Goal: Book appointment/travel/reservation

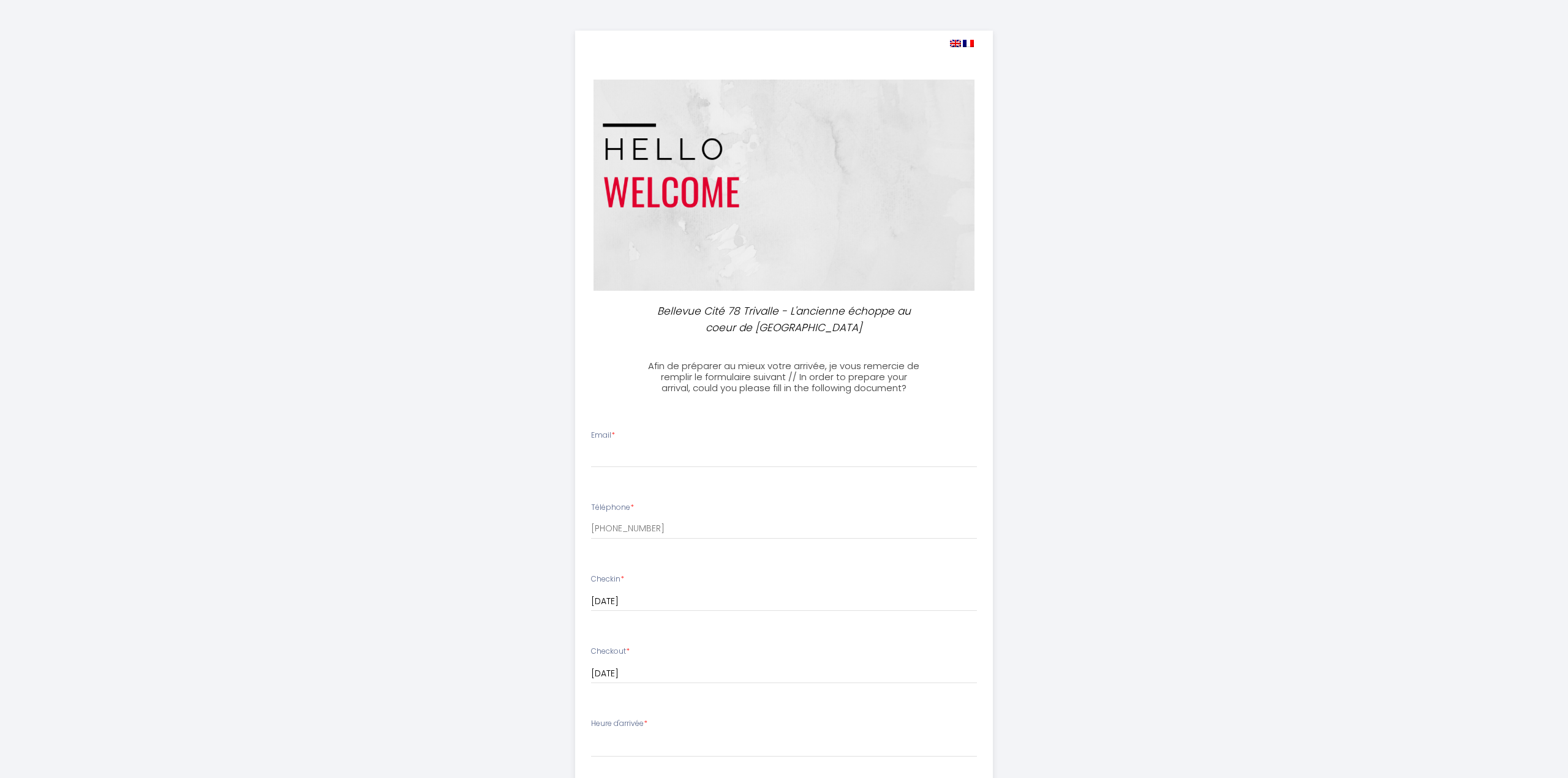
select select
click at [626, 451] on input "Email *" at bounding box center [779, 457] width 386 height 22
type input "[EMAIL_ADDRESS][DOMAIN_NAME]"
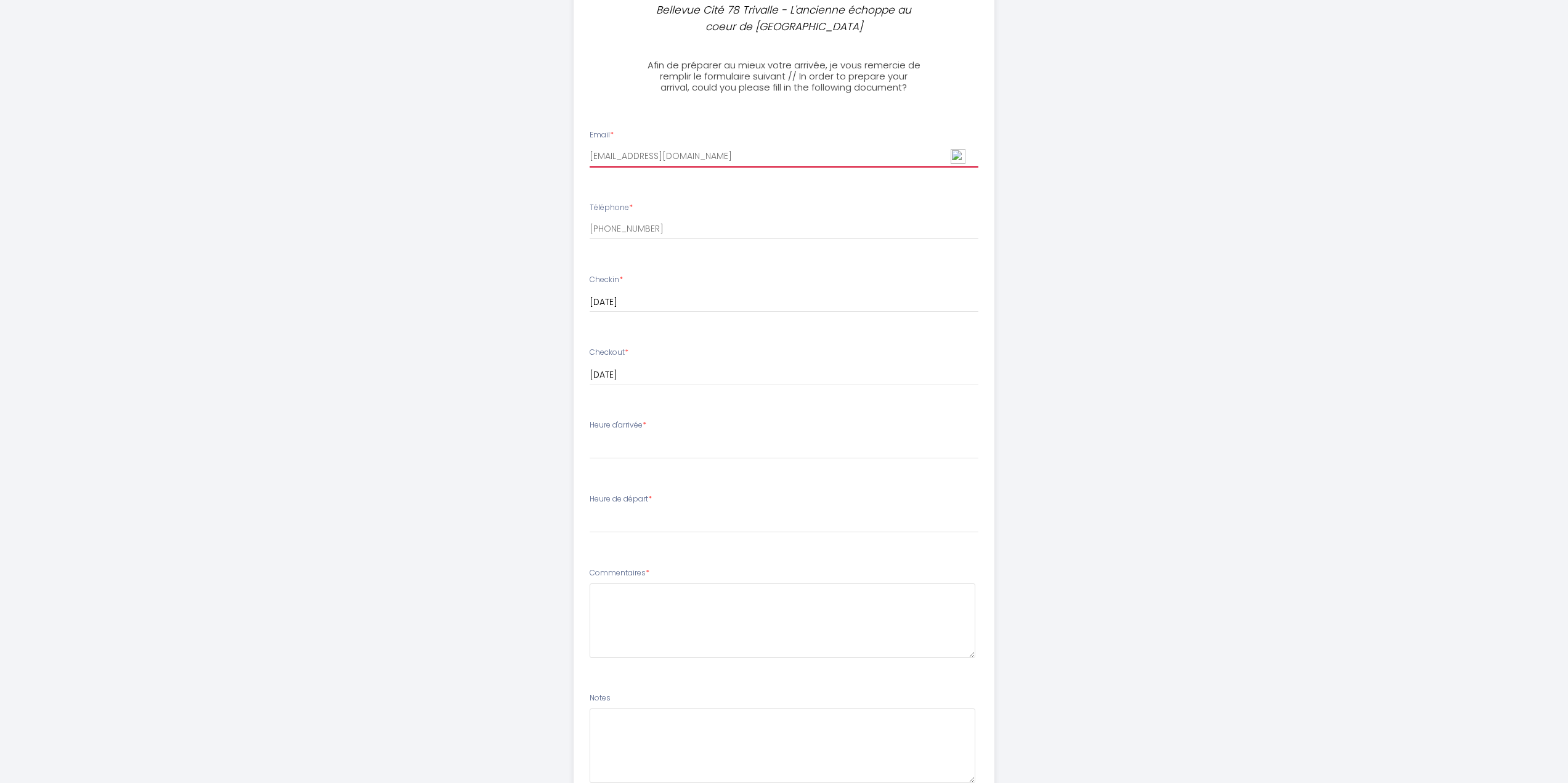
scroll to position [308, 0]
click at [688, 429] on div "Heure d'arrivée * 16:00 16:30 17:00 17:30 18:00 18:30 19:00 19:30 20:00 20:30 2…" at bounding box center [784, 434] width 389 height 39
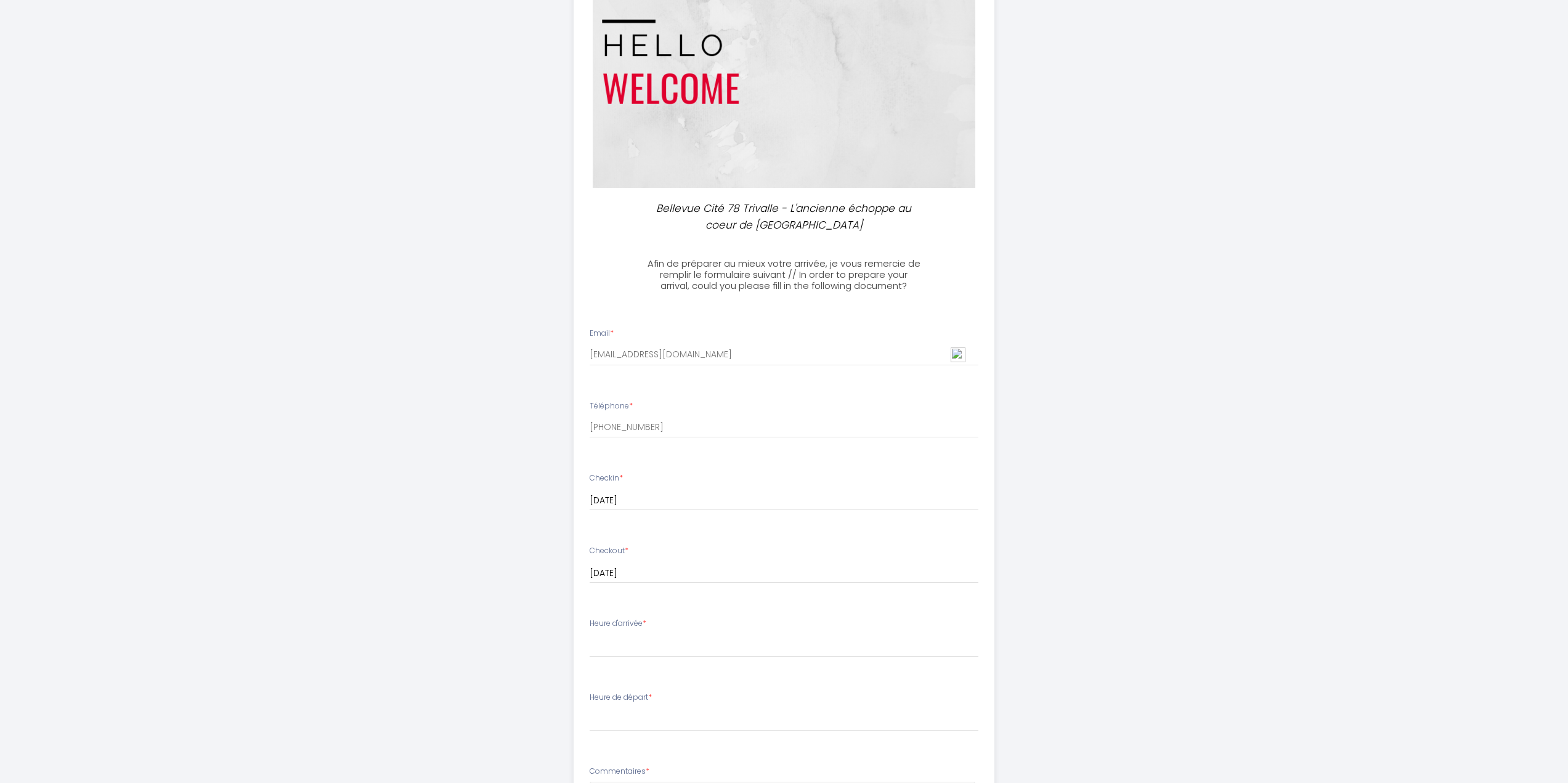
scroll to position [247, 0]
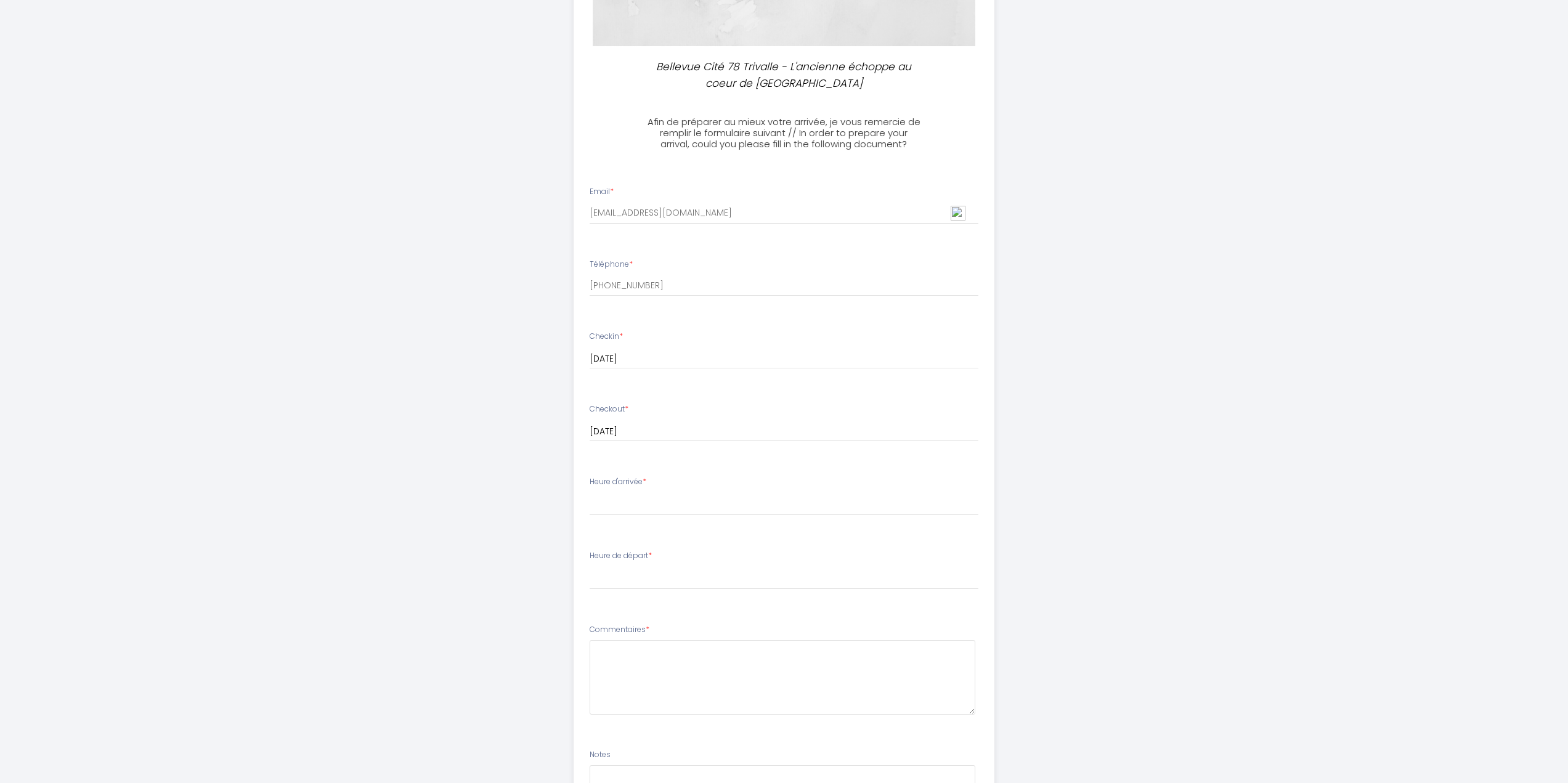
click at [765, 481] on div "Heure d'arrivée * 16:00 16:30 17:00 17:30 18:00 18:30 19:00 19:30 20:00 20:30 2…" at bounding box center [784, 496] width 389 height 39
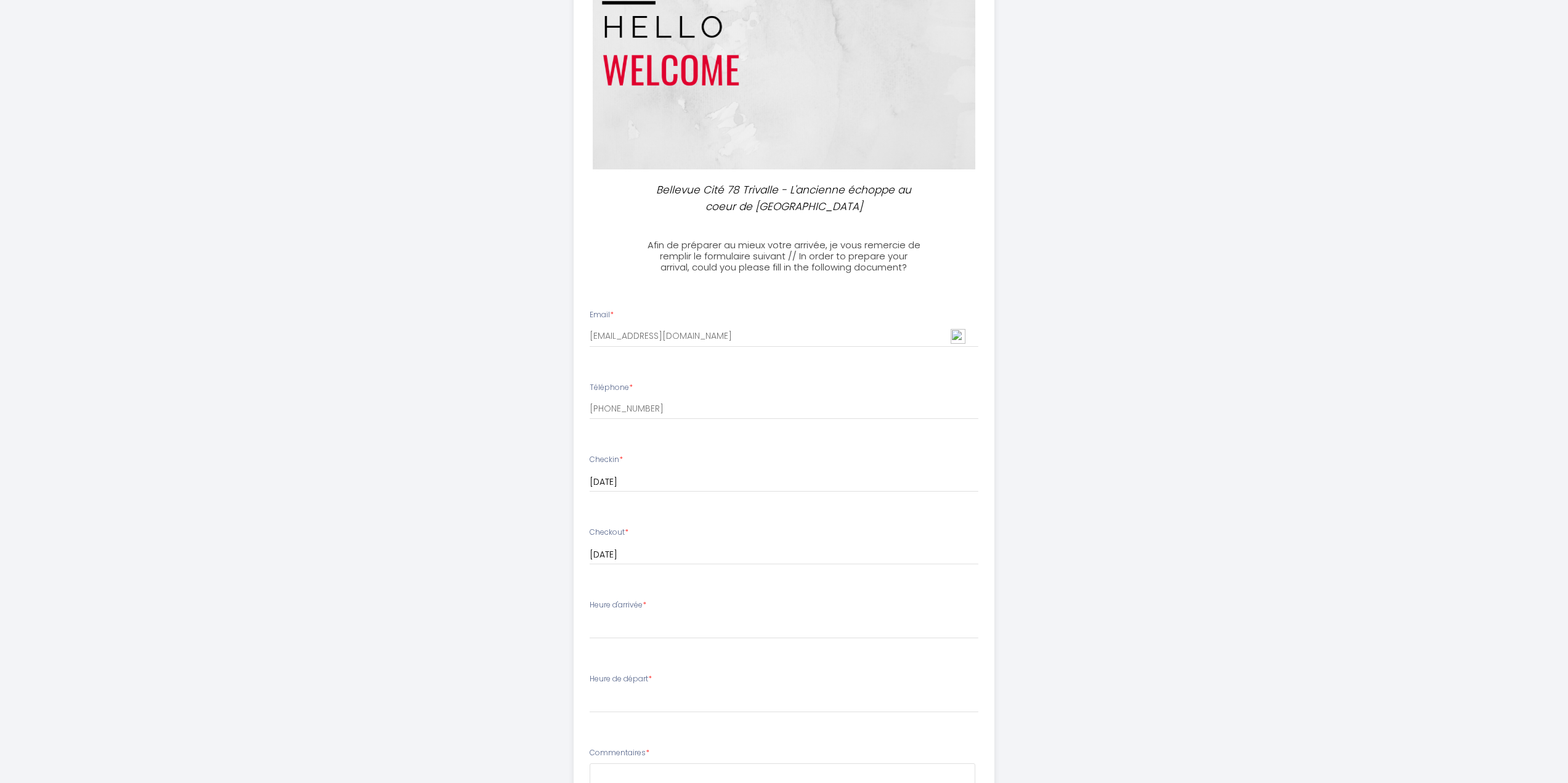
scroll to position [0, 0]
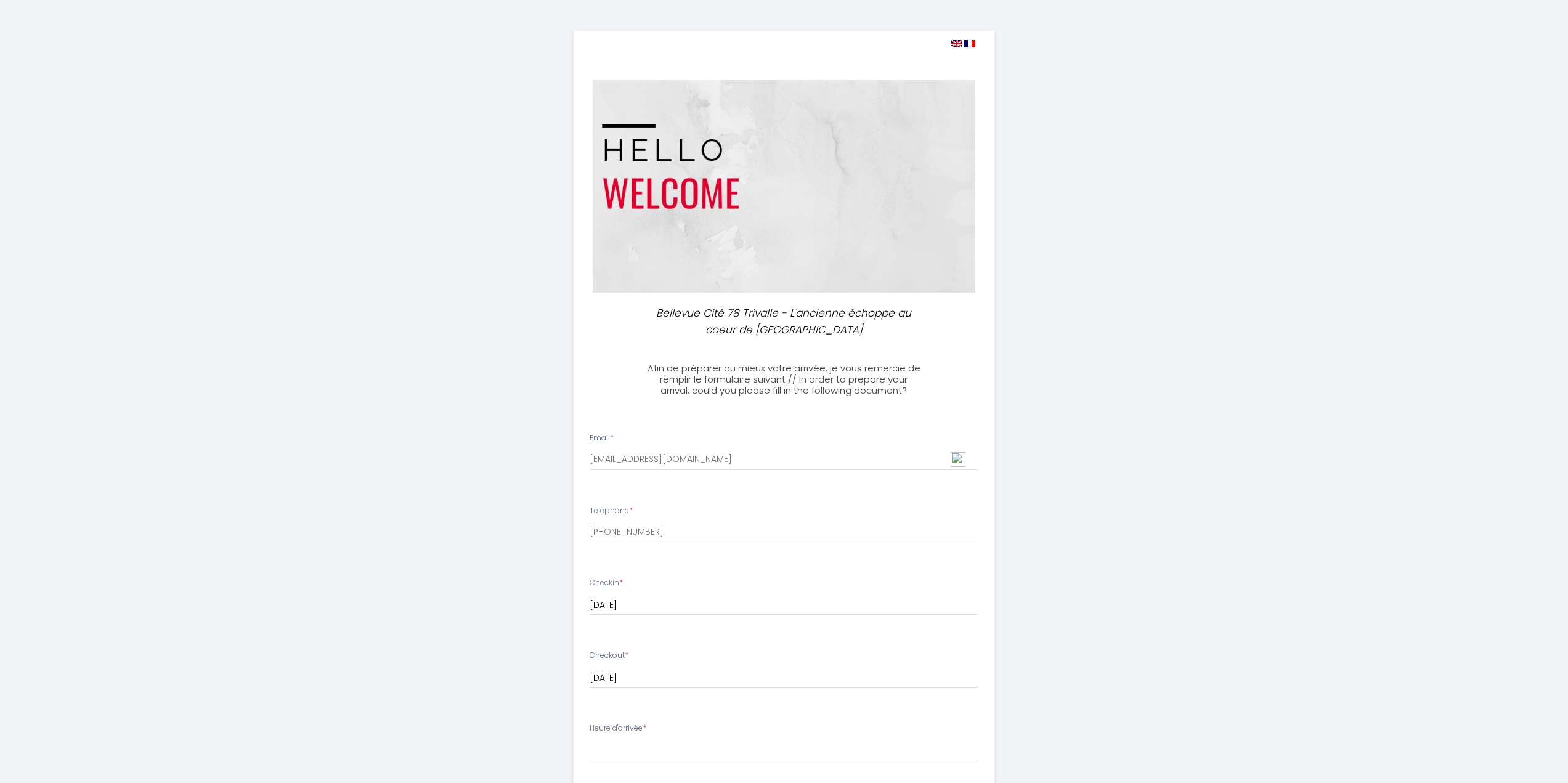
click at [954, 42] on img at bounding box center [956, 44] width 11 height 7
select select
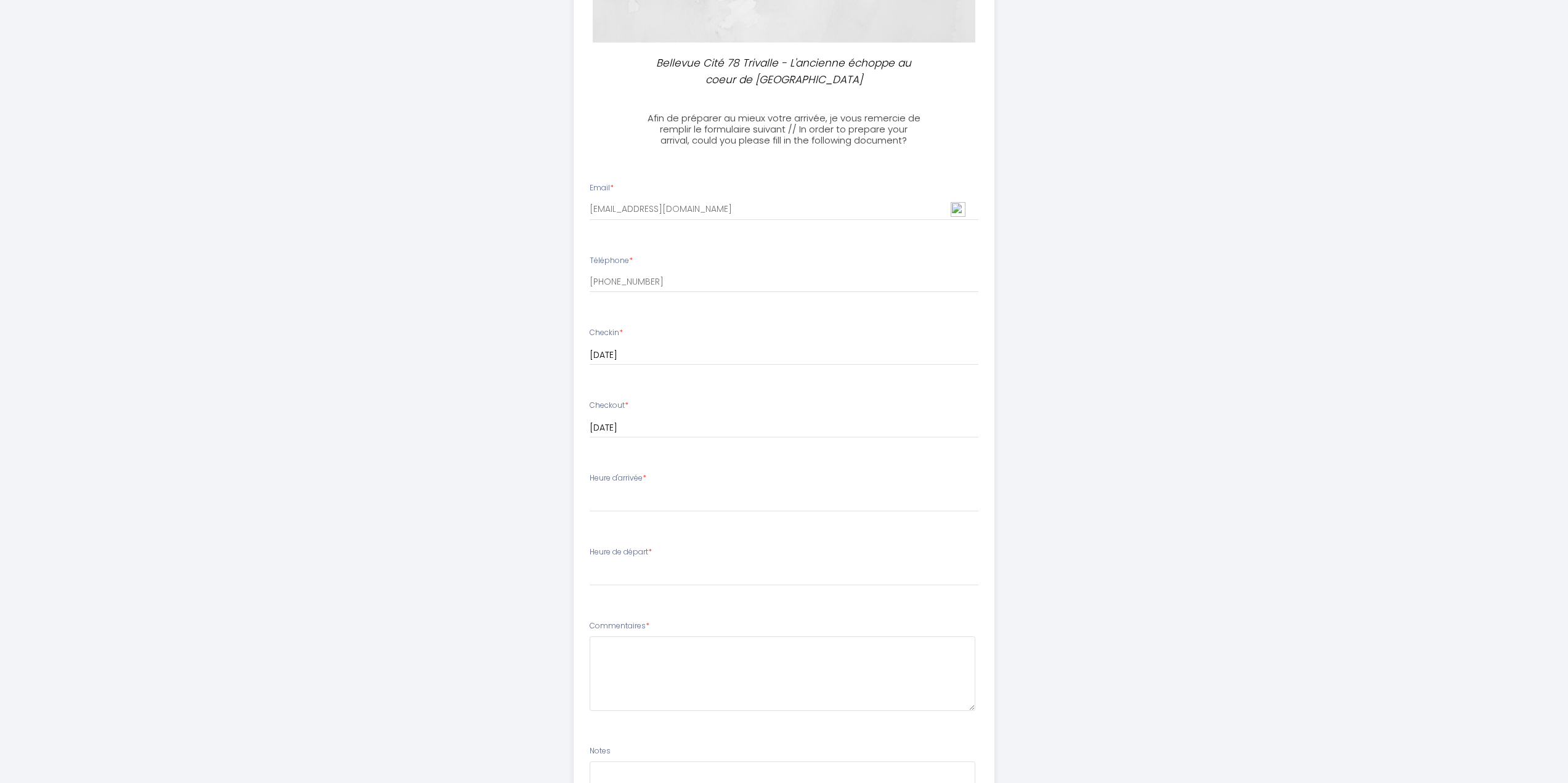
scroll to position [308, 0]
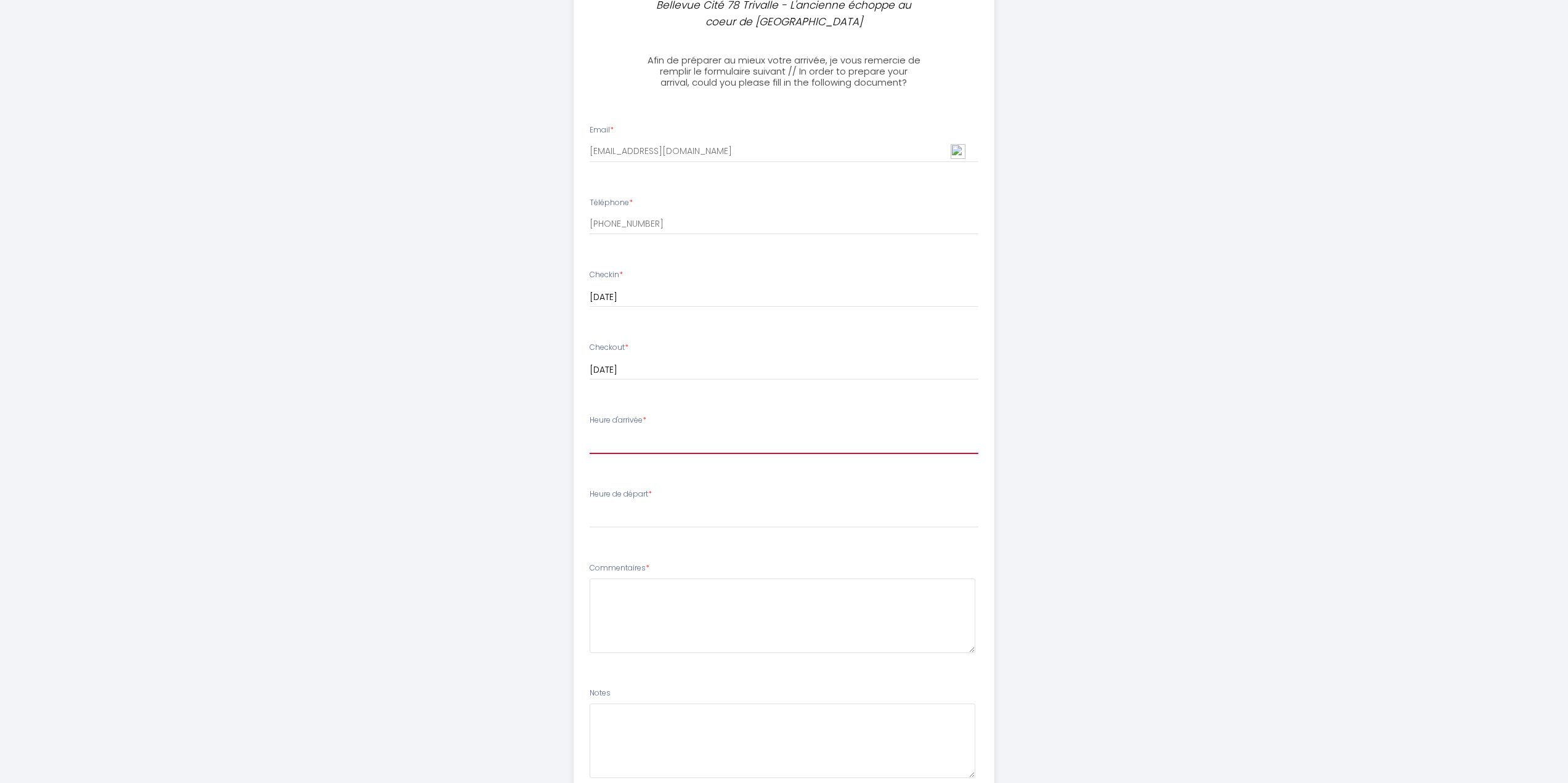
click at [628, 438] on select "16:00 16:30 17:00 17:30 18:00 18:30 19:00 19:30 20:00 20:30 21:00 21:30 22:00 2…" at bounding box center [784, 443] width 389 height 24
select select "16:00"
click at [590, 431] on select "16:00 16:30 17:00 17:30 18:00 18:30 19:00 19:30 20:00 20:30 21:00 21:30 22:00 2…" at bounding box center [784, 443] width 389 height 24
click at [693, 510] on select "00:00 00:30 01:00 01:30 02:00 02:30 03:00 03:30 04:00 04:30 05:00 05:30 06:00 0…" at bounding box center [784, 516] width 389 height 24
select select "11:00"
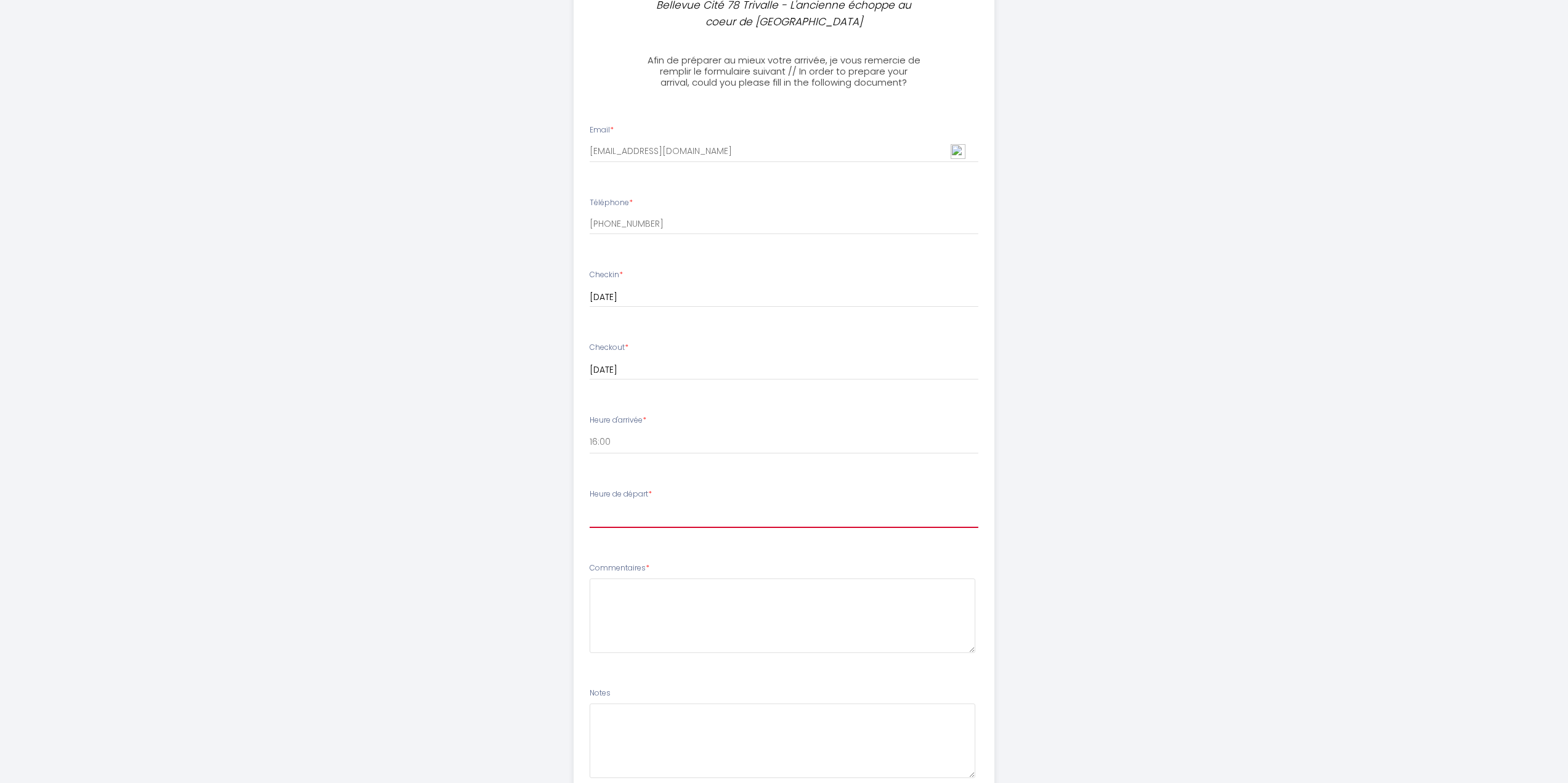
click at [590, 504] on select "00:00 00:30 01:00 01:30 02:00 02:30 03:00 03:30 04:00 04:30 05:00 05:30 06:00 0…" at bounding box center [784, 516] width 389 height 24
click at [695, 592] on textarea at bounding box center [783, 616] width 386 height 74
click at [965, 735] on textarea at bounding box center [783, 741] width 386 height 74
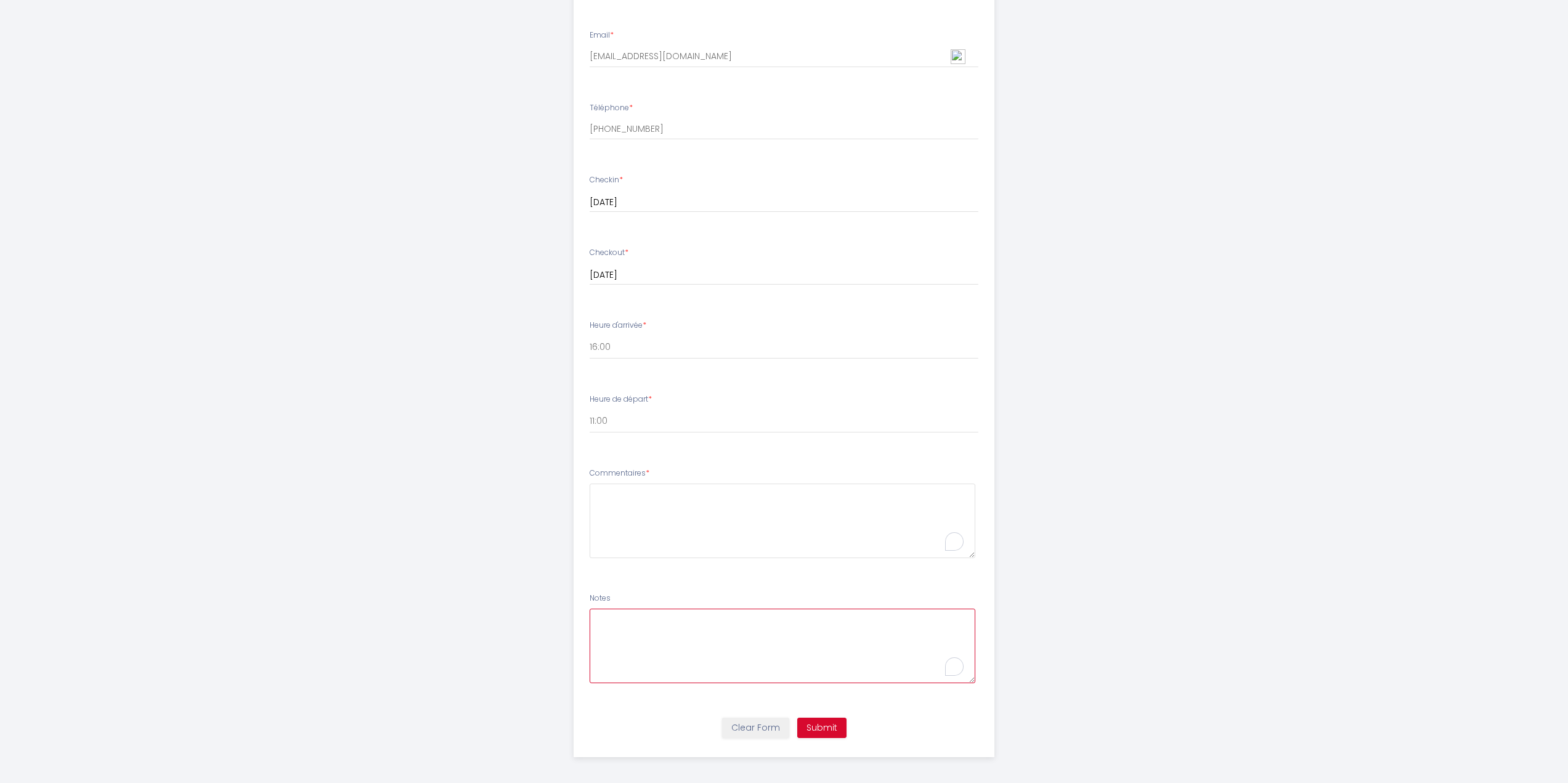
scroll to position [408, 0]
click at [815, 721] on button "Submit" at bounding box center [822, 723] width 49 height 21
click at [679, 495] on textarea "To enrich screen reader interactions, please activate Accessibility in Grammarl…" at bounding box center [783, 516] width 386 height 74
type textarea "looking forward to this visit"
click at [719, 634] on textarea "To enrich screen reader interactions, please activate Accessibility in Grammarl…" at bounding box center [783, 641] width 386 height 74
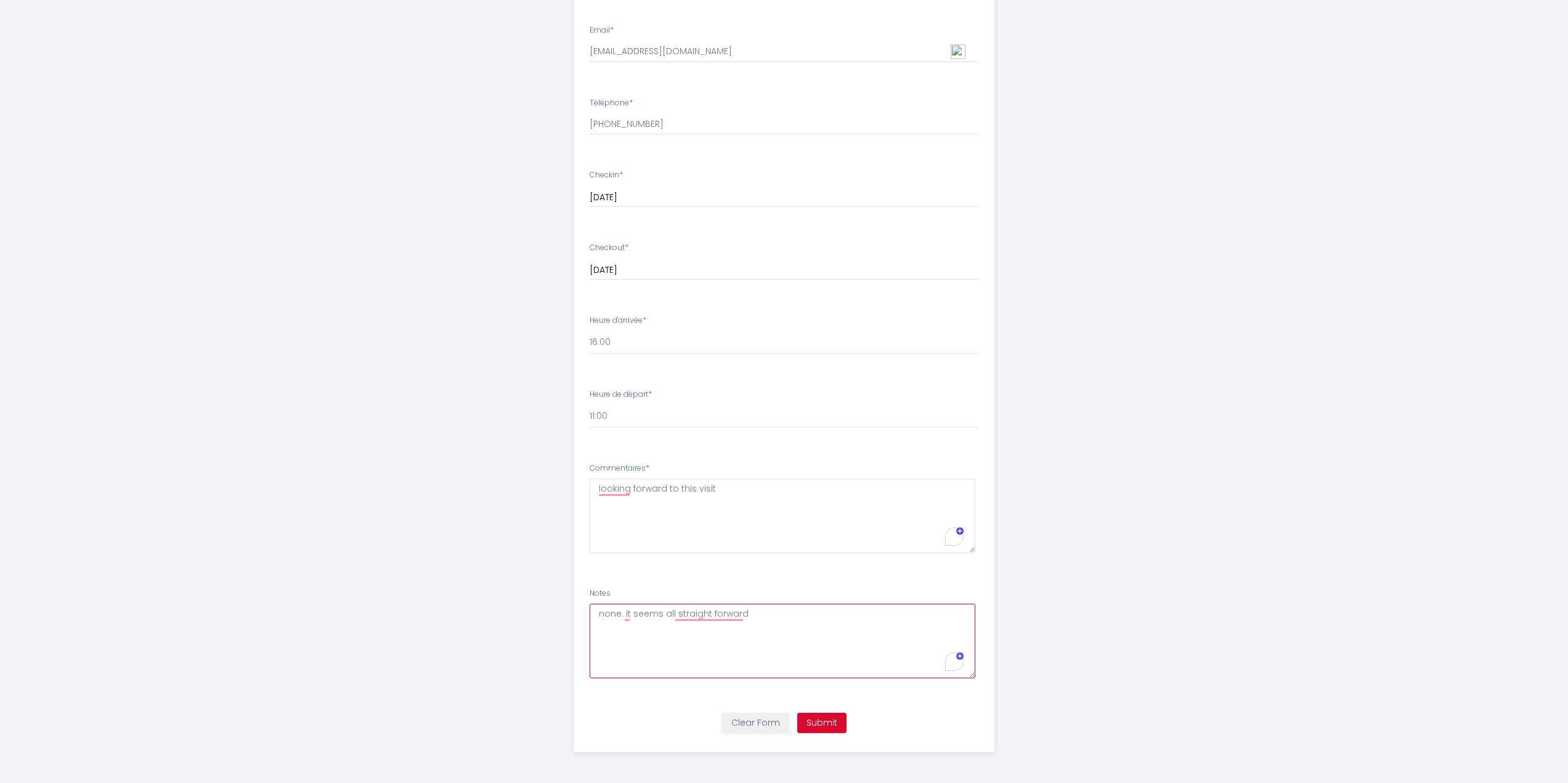
type textarea "none. it seems all straight forward"
click at [823, 722] on button "Submit" at bounding box center [822, 723] width 49 height 21
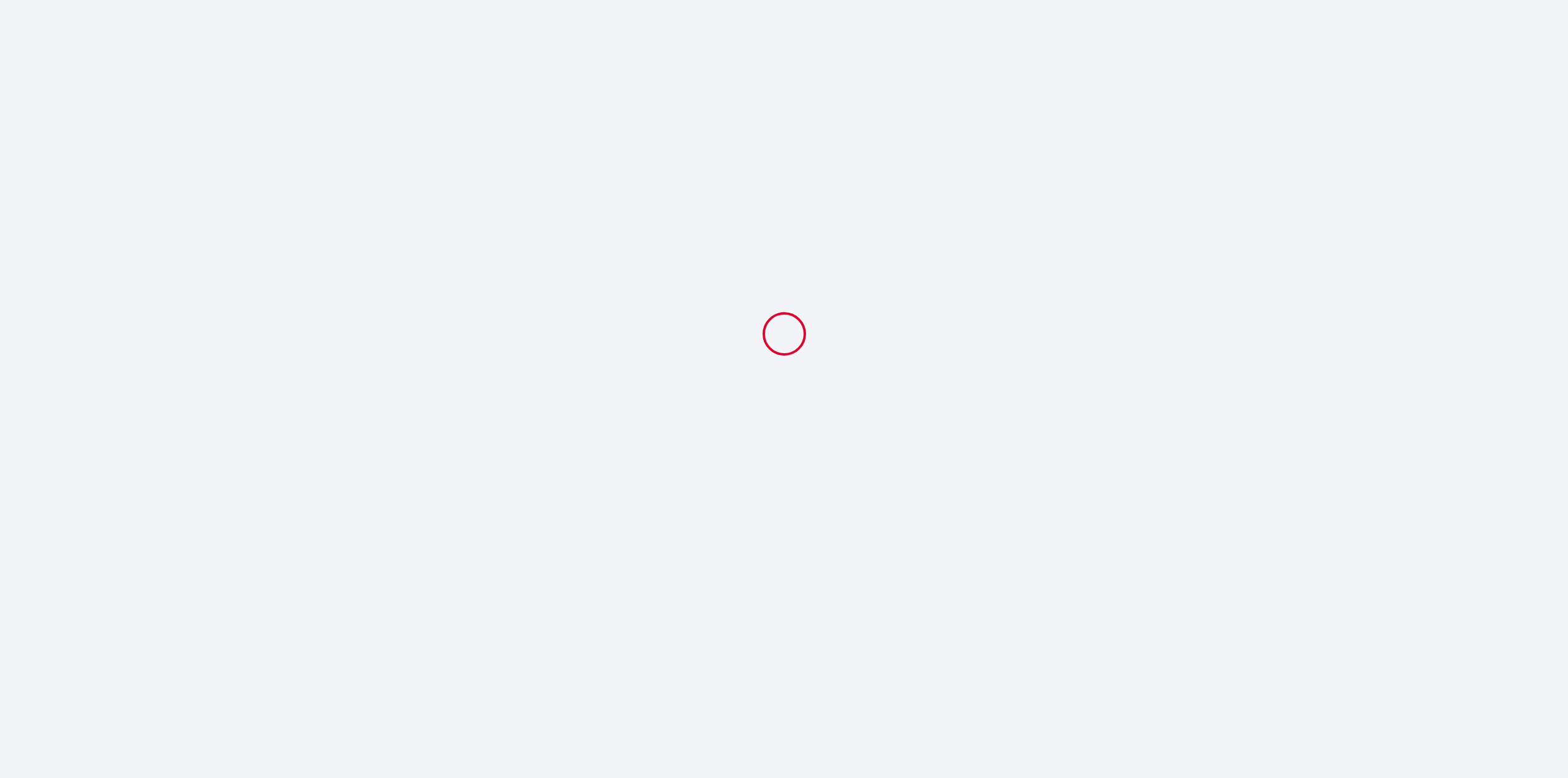
select select "11:00"
